Goal: Task Accomplishment & Management: Use online tool/utility

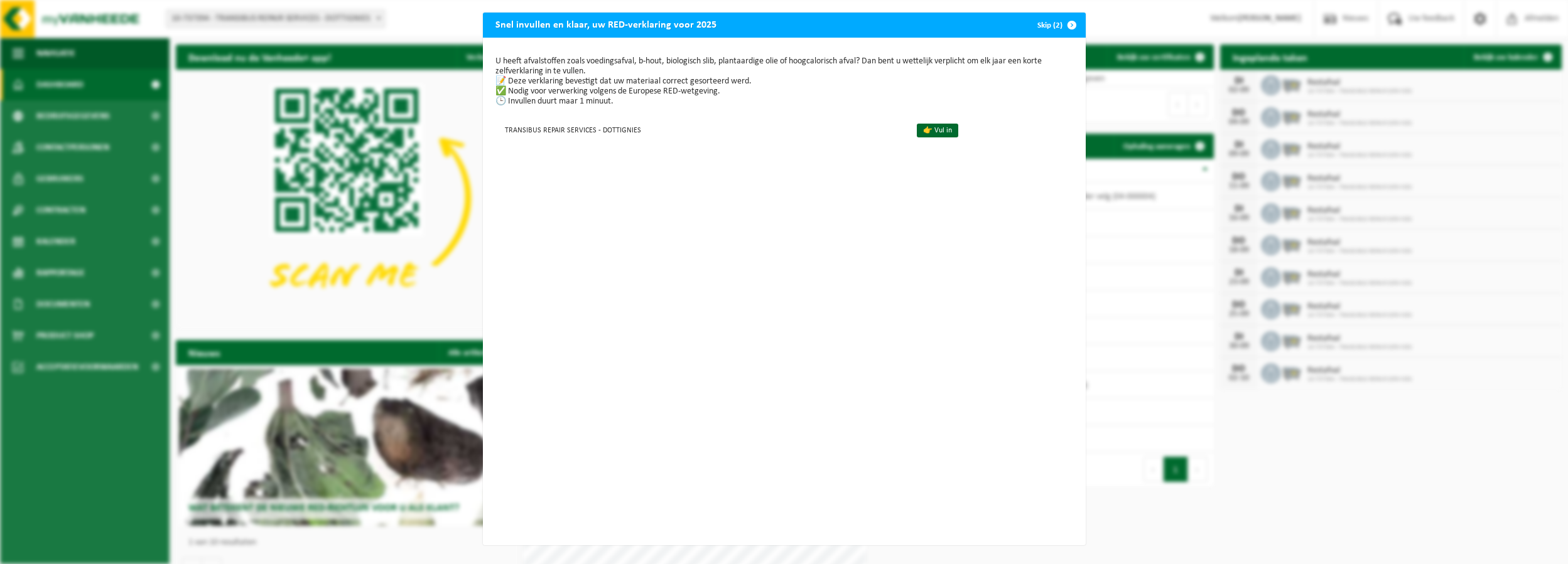
click at [1059, 21] on span "button" at bounding box center [1072, 25] width 25 height 25
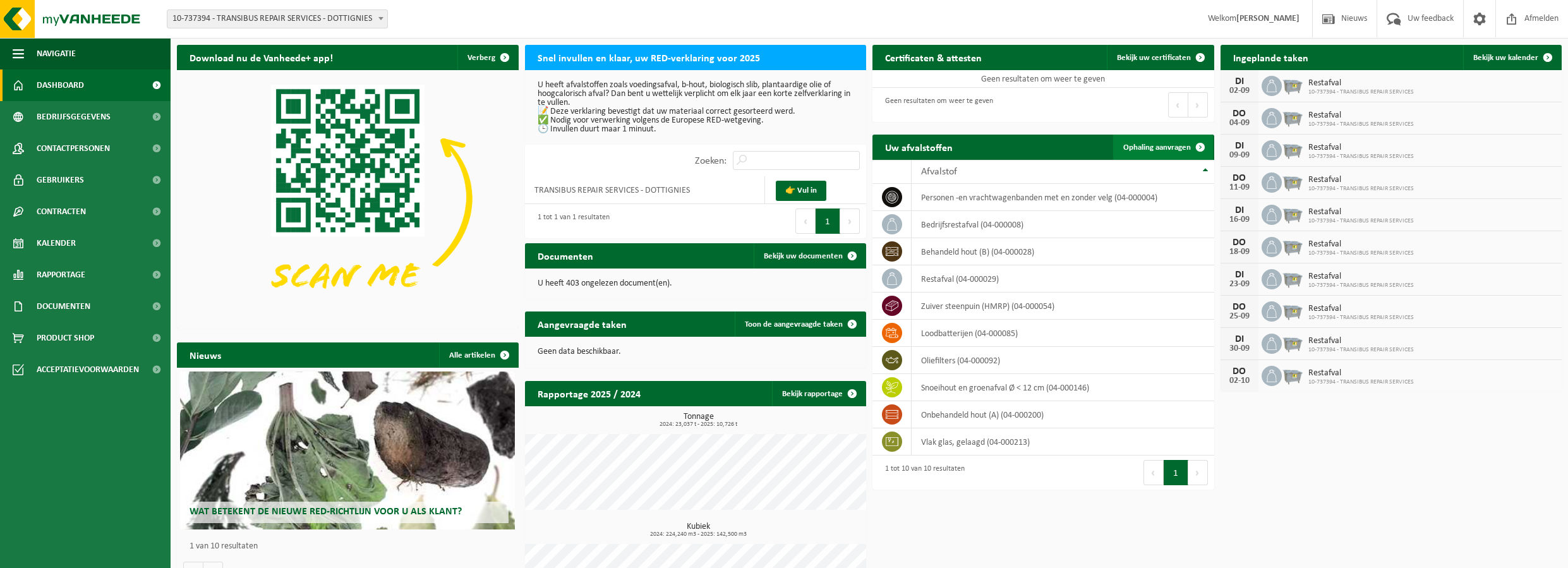
click at [1162, 150] on span "Ophaling aanvragen" at bounding box center [1157, 147] width 68 height 8
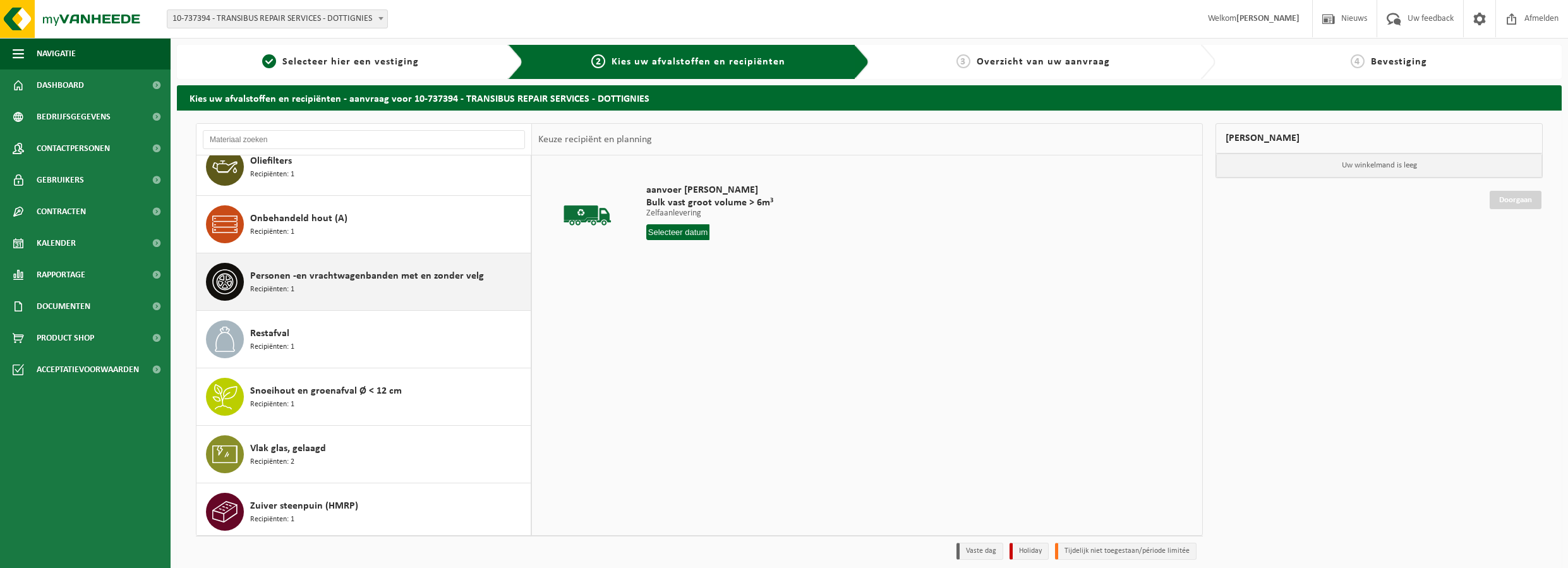
click at [357, 287] on div "Personen -en vrachtwagenbanden met en zonder velg Recipiënten: 1" at bounding box center [389, 282] width 277 height 38
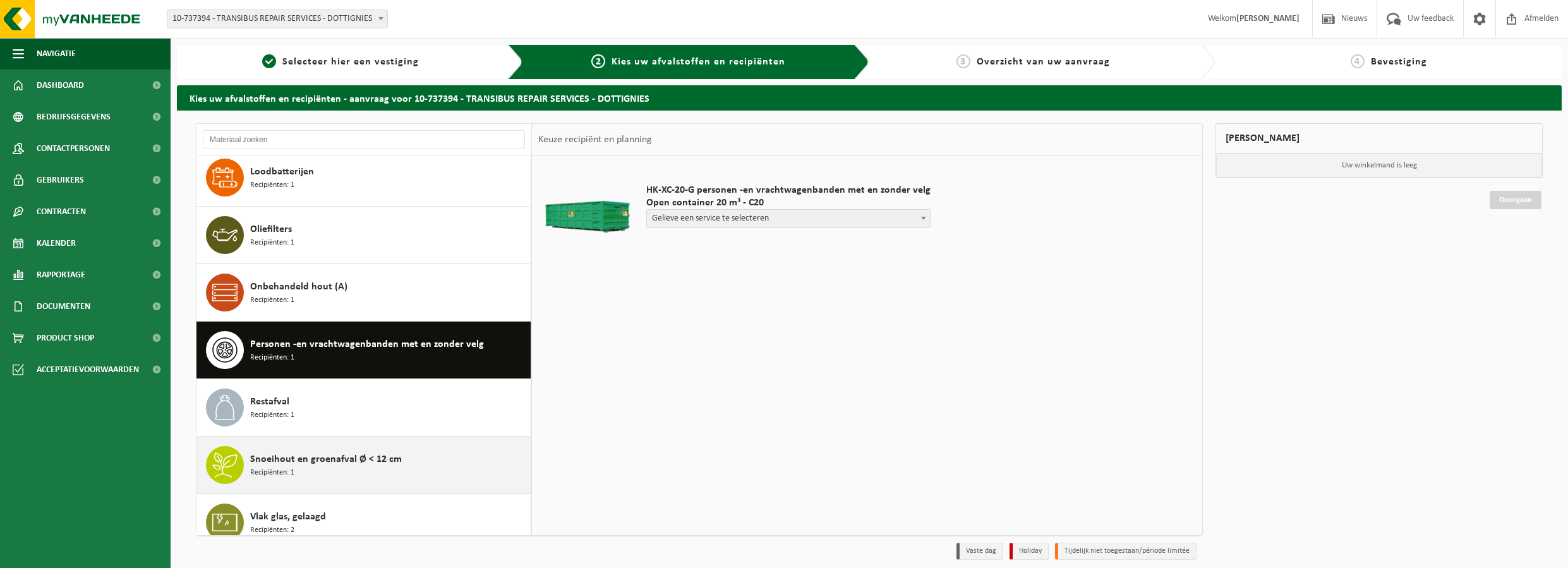
scroll to position [126, 0]
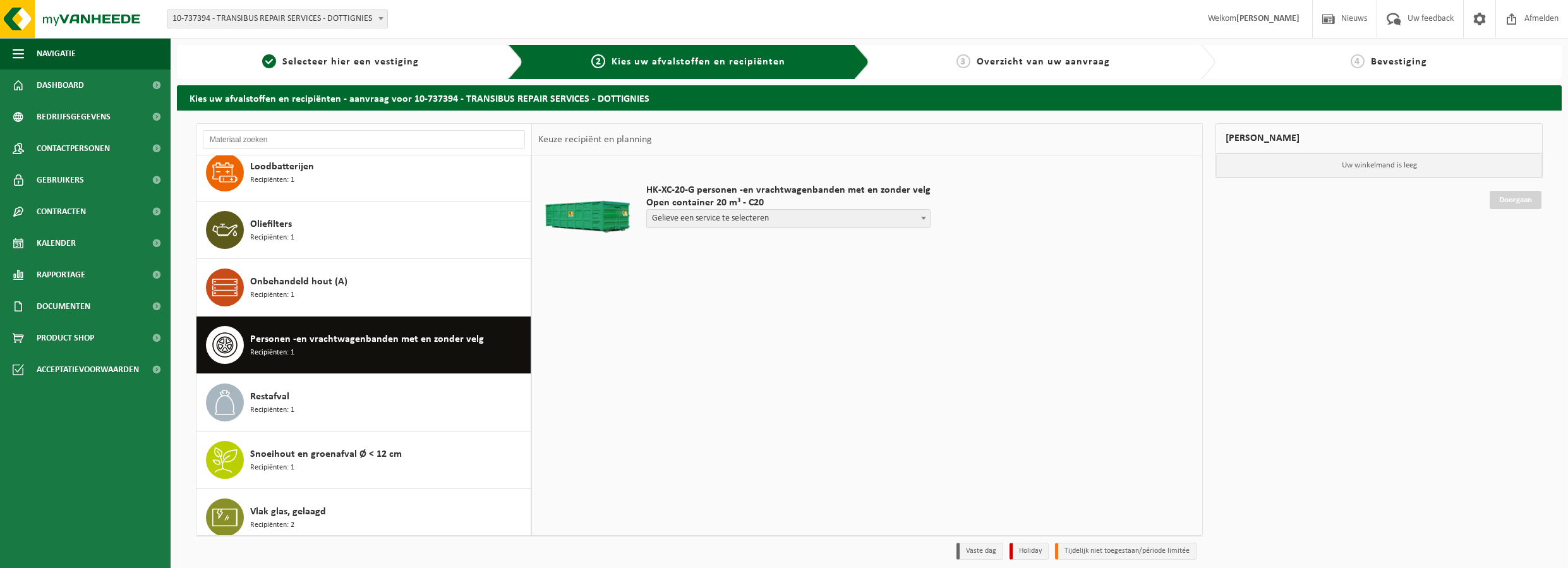
click at [702, 221] on span "Gelieve een service te selecteren" at bounding box center [788, 218] width 283 height 17
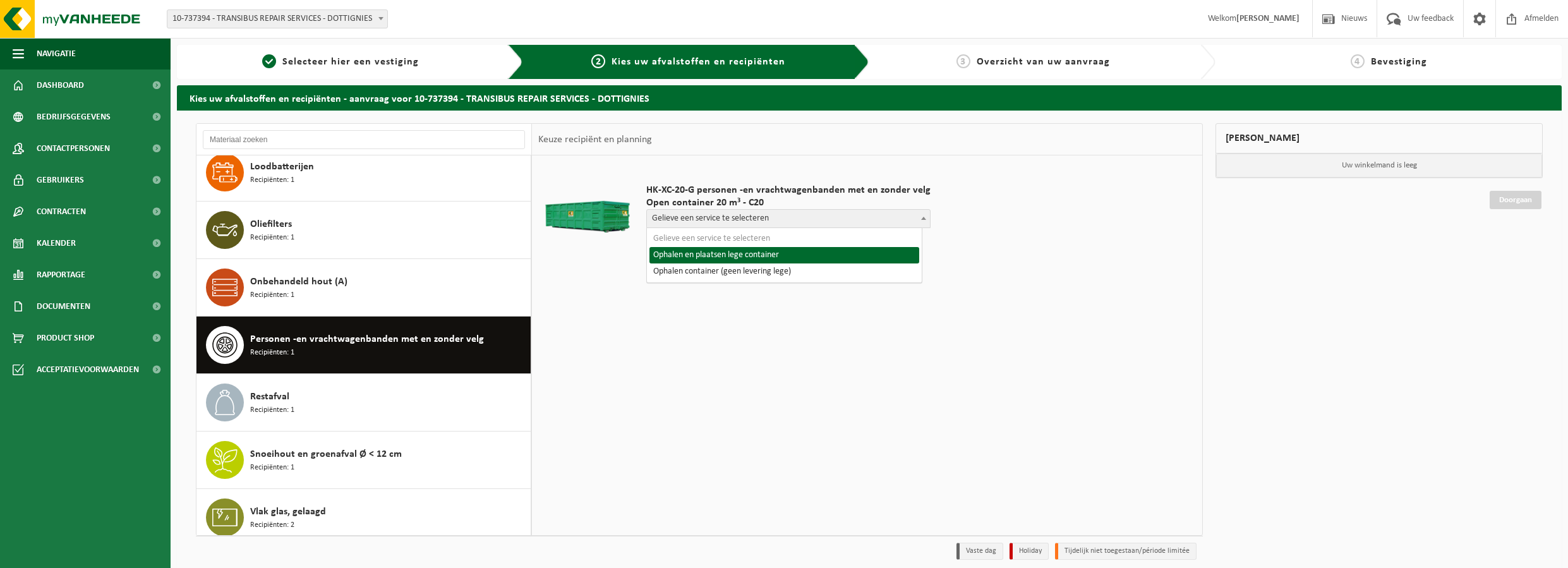
select select "P2PL-VEL-067445_HK-XC-20-GN-00_04-000004_46"
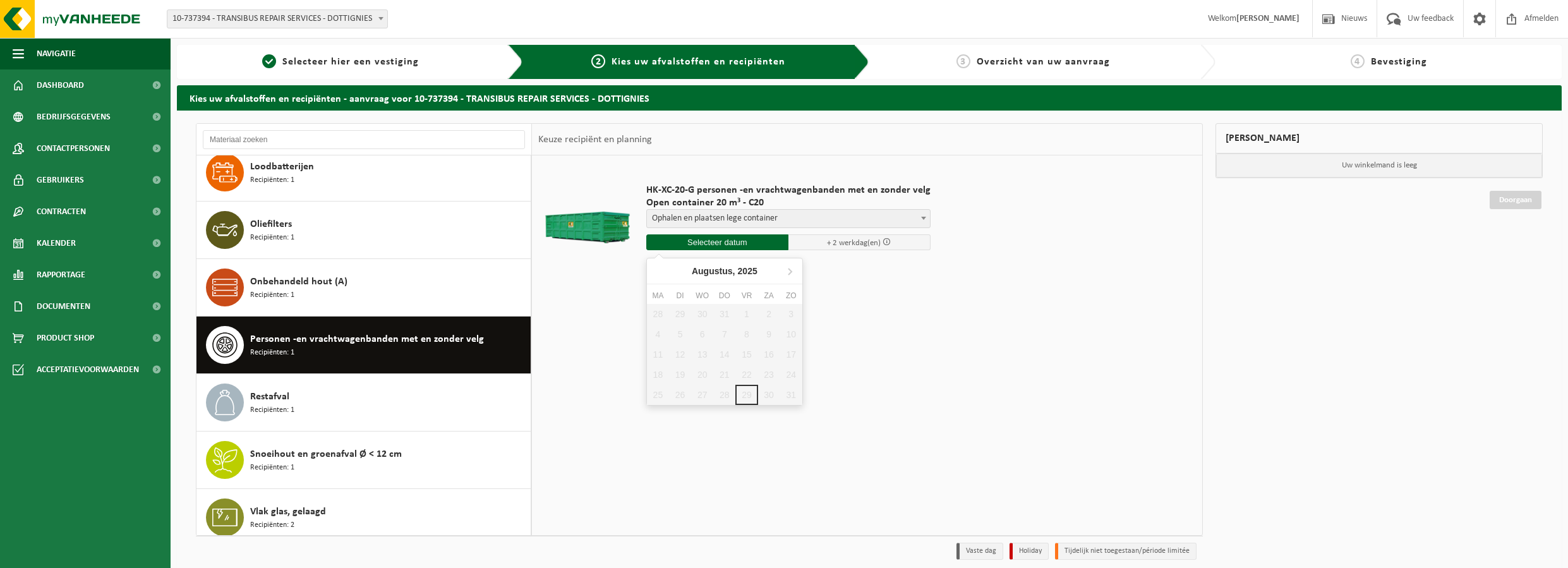
click at [723, 246] on input "text" at bounding box center [717, 243] width 142 height 16
click at [788, 270] on icon at bounding box center [790, 271] width 20 height 20
click at [658, 318] on div "1" at bounding box center [658, 314] width 22 height 20
type input "Van [DATE]"
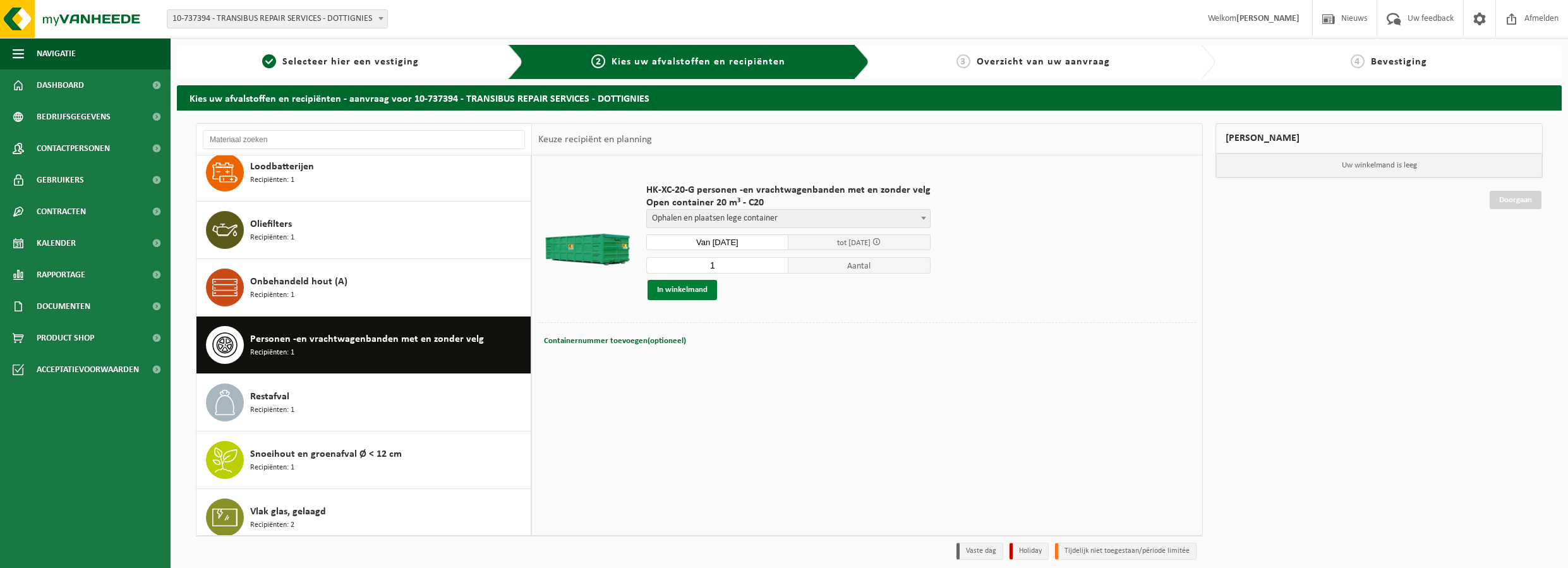
click at [704, 285] on button "In winkelmand" at bounding box center [682, 290] width 69 height 20
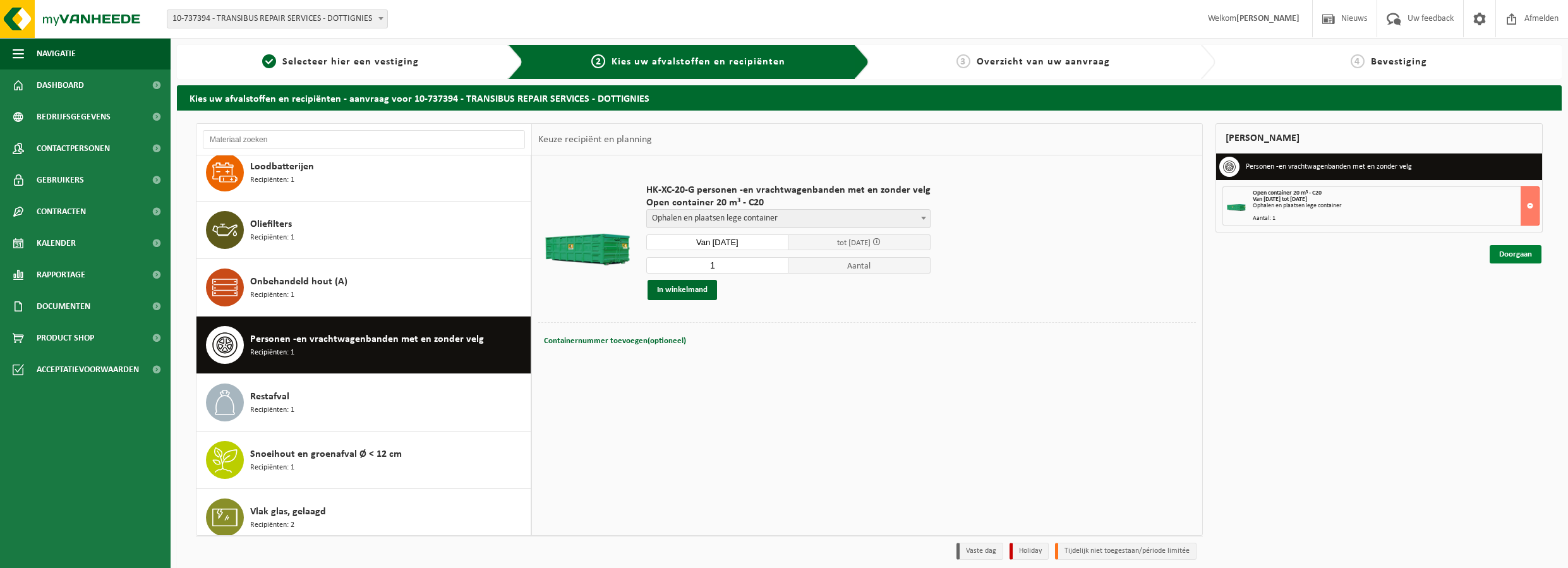
click at [1521, 258] on link "Doorgaan" at bounding box center [1515, 254] width 52 height 18
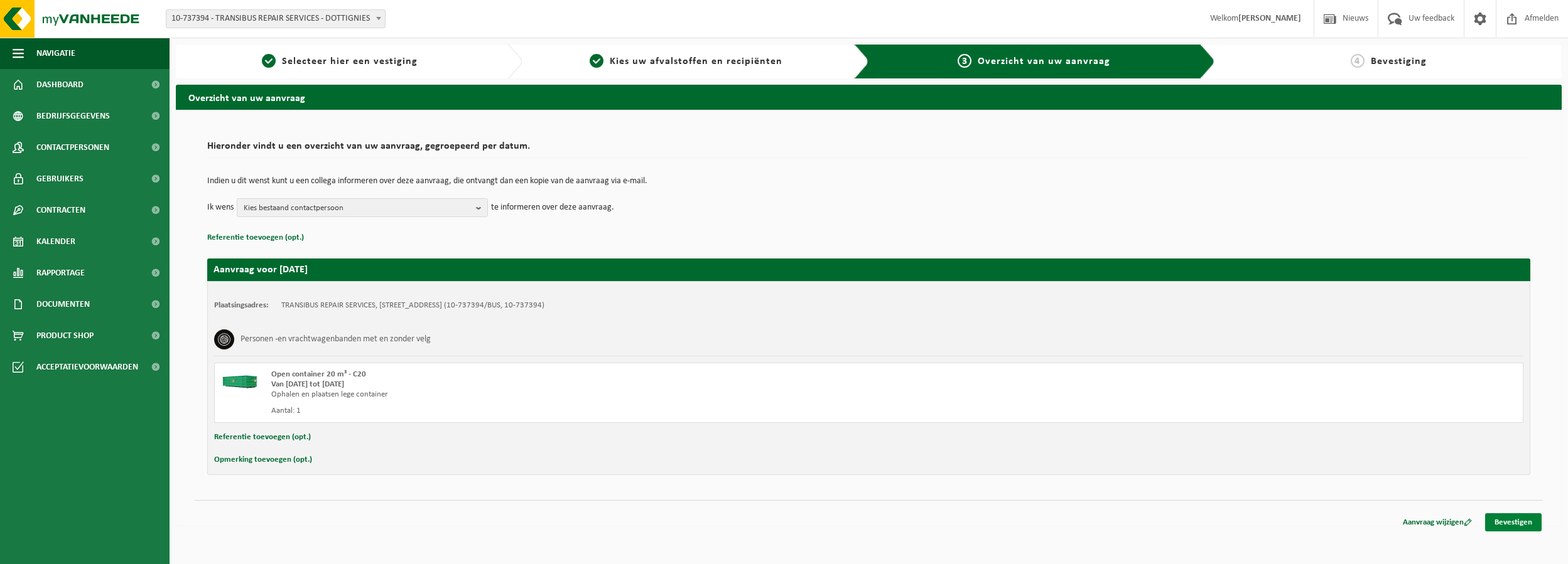
click at [1513, 526] on link "Bevestigen" at bounding box center [1513, 522] width 56 height 18
